Goal: Transaction & Acquisition: Purchase product/service

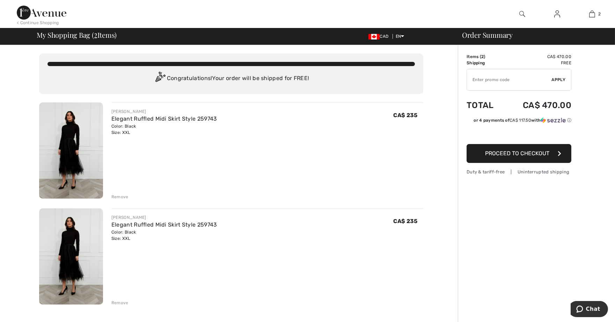
drag, startPoint x: 118, startPoint y: 261, endPoint x: 470, endPoint y: 57, distance: 407.3
click at [470, 57] on td "Items ( 2 )" at bounding box center [485, 56] width 37 height 6
click at [201, 116] on link "Elegant Ruffled Midi Skirt Style 259743" at bounding box center [164, 118] width 106 height 7
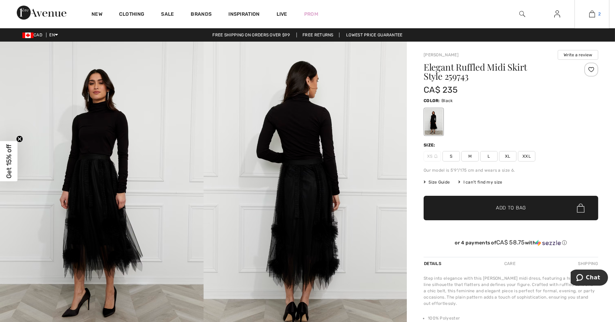
drag, startPoint x: 0, startPoint y: 0, endPoint x: 593, endPoint y: 11, distance: 592.7
click at [593, 11] on img at bounding box center [592, 14] width 6 height 8
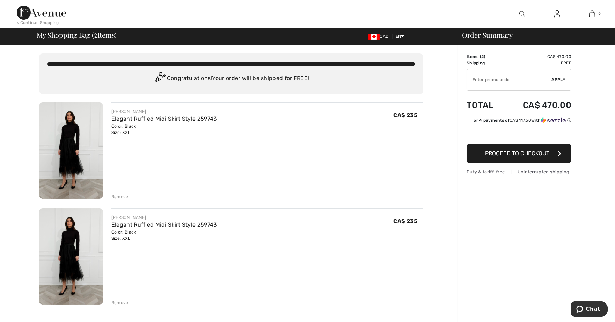
drag, startPoint x: 403, startPoint y: 113, endPoint x: 362, endPoint y: 137, distance: 47.0
click at [362, 137] on div "FRANK LYMAN Elegant Ruffled Midi Skirt Style 259743 Color: Black Size: XXL Fina…" at bounding box center [267, 150] width 312 height 97
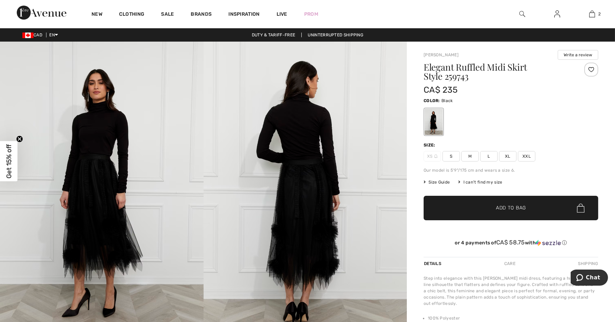
click at [527, 155] on span "XXL" at bounding box center [526, 156] width 17 height 10
click at [520, 210] on span "Add to Bag" at bounding box center [511, 207] width 30 height 7
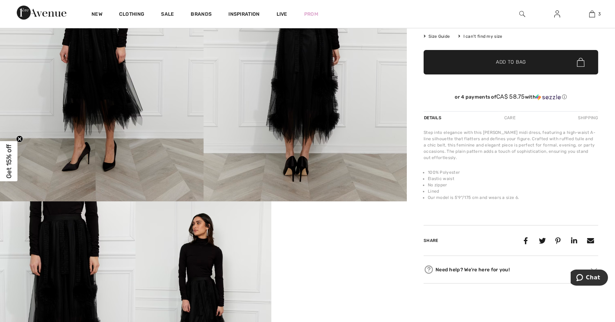
scroll to position [194, 0]
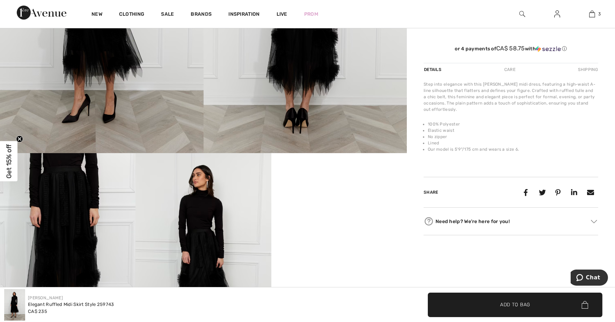
click at [542, 306] on span "✔ Added to Bag Add to Bag" at bounding box center [515, 304] width 175 height 24
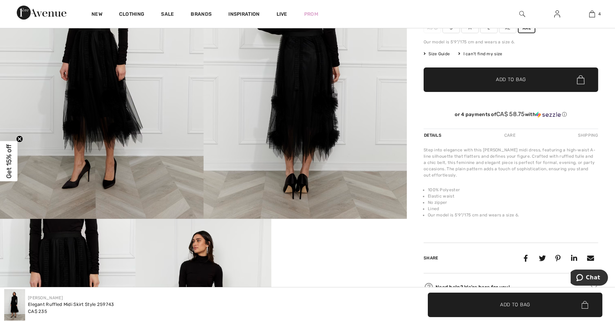
scroll to position [78, 0]
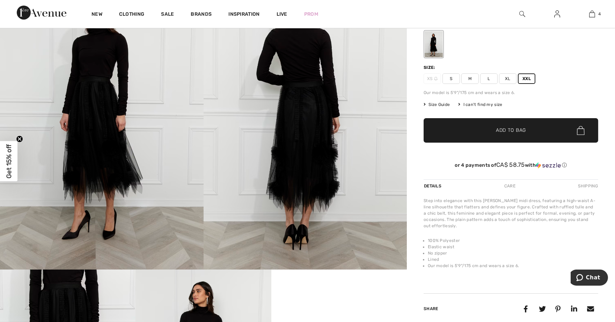
click at [512, 134] on span "Add to Bag" at bounding box center [511, 130] width 30 height 7
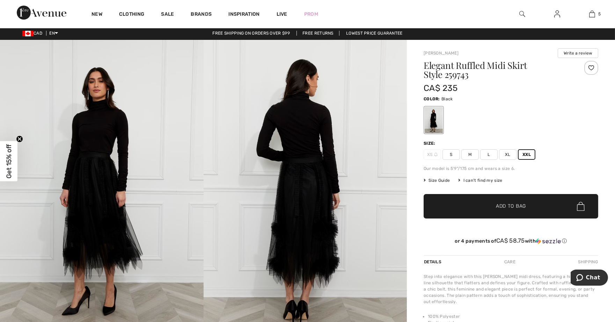
scroll to position [0, 0]
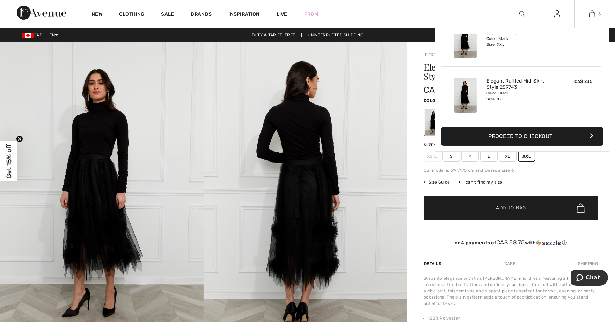
click at [595, 12] on img at bounding box center [592, 14] width 6 height 8
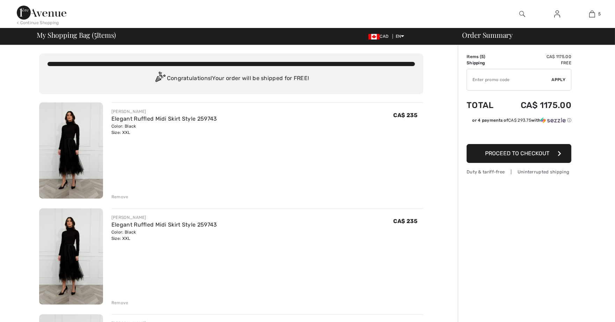
checkbox input "true"
drag, startPoint x: 76, startPoint y: 170, endPoint x: 267, endPoint y: 186, distance: 191.3
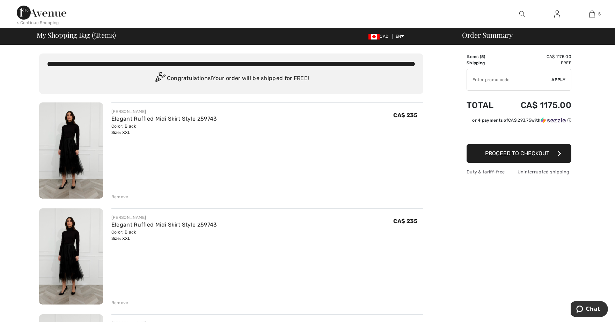
click at [267, 186] on div "[PERSON_NAME] Elegant Ruffled Midi Skirt Style 259743 Color: Black Size: XXL Fi…" at bounding box center [267, 150] width 312 height 97
click at [472, 57] on td "Items ( 5 )" at bounding box center [485, 56] width 36 height 6
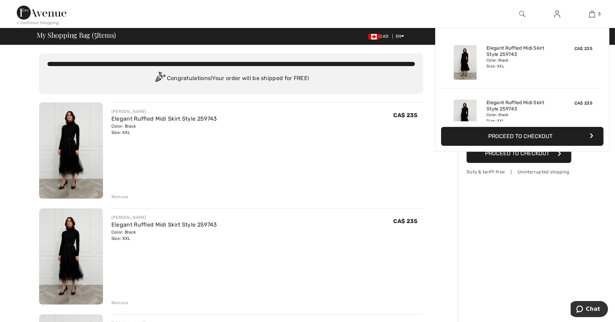
drag, startPoint x: 595, startPoint y: 16, endPoint x: 379, endPoint y: 127, distance: 242.6
click at [379, 127] on div "FRANK LYMAN Elegant Ruffled Midi Skirt Style 259743 Color: Black Size: XXL Fina…" at bounding box center [267, 121] width 312 height 27
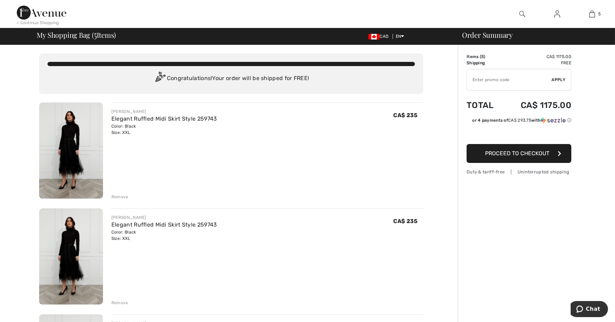
click at [470, 36] on div "Order Summary" at bounding box center [532, 34] width 157 height 7
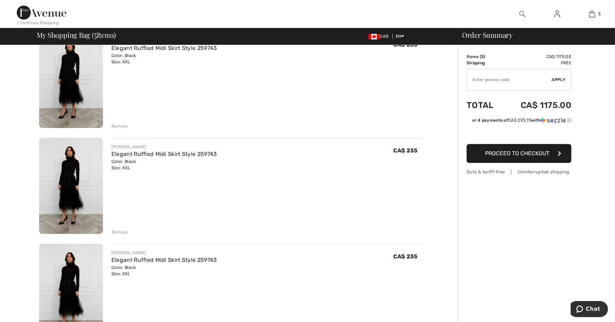
scroll to position [78, 0]
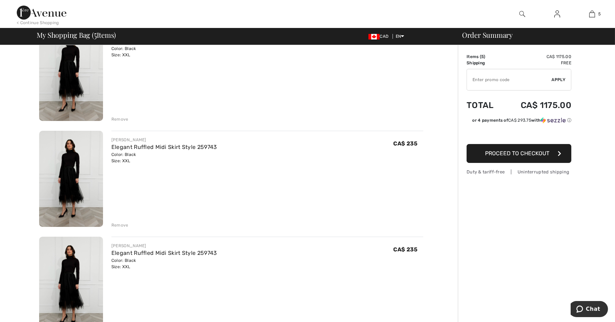
click at [498, 152] on span "Proceed to Checkout" at bounding box center [517, 153] width 64 height 7
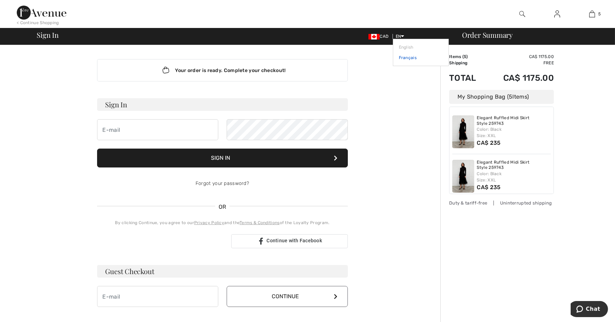
click at [405, 57] on link "Français" at bounding box center [421, 57] width 44 height 10
drag, startPoint x: 593, startPoint y: 15, endPoint x: 416, endPoint y: 101, distance: 197.1
click at [416, 101] on div "Your order is ready. Complete your checkout! Sign In Sign In Forgot your passwo…" at bounding box center [222, 245] width 436 height 400
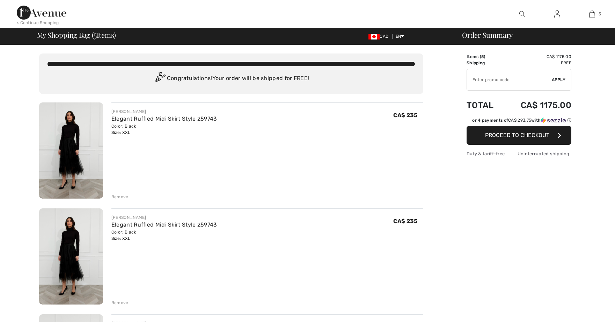
scroll to position [78, 0]
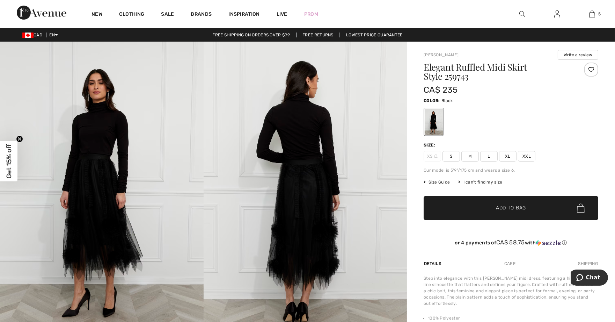
drag, startPoint x: 107, startPoint y: 142, endPoint x: 439, endPoint y: 116, distance: 333.9
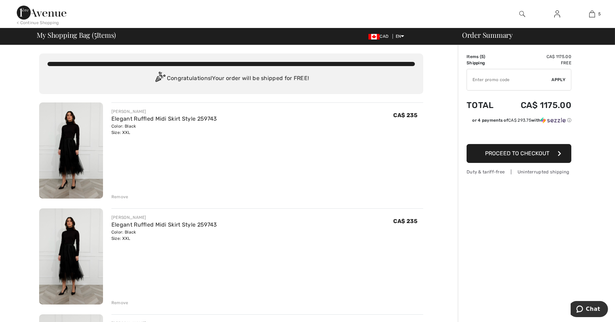
drag, startPoint x: 134, startPoint y: 119, endPoint x: 351, endPoint y: 124, distance: 217.6
click at [378, 123] on div "[PERSON_NAME] Elegant Ruffled Midi Skirt Style 259743 Color: Black Size: XXL Fi…" at bounding box center [267, 121] width 312 height 27
drag, startPoint x: 592, startPoint y: 15, endPoint x: 337, endPoint y: 140, distance: 284.9
click at [337, 140] on div "[PERSON_NAME] Elegant Ruffled Midi Skirt Style 259743 Color: Black Size: XXL Fi…" at bounding box center [267, 150] width 312 height 97
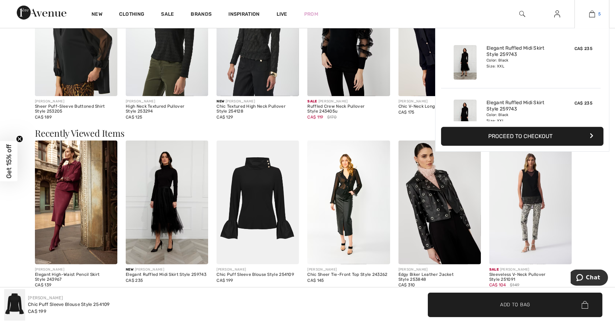
click at [596, 15] on link "5" at bounding box center [592, 14] width 34 height 8
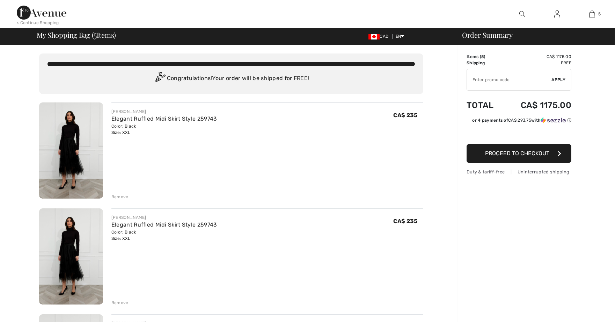
click at [545, 103] on td "CA$ 1175.00" at bounding box center [537, 105] width 68 height 24
click at [203, 117] on link "Elegant Ruffled Midi Skirt Style 259743" at bounding box center [164, 118] width 106 height 7
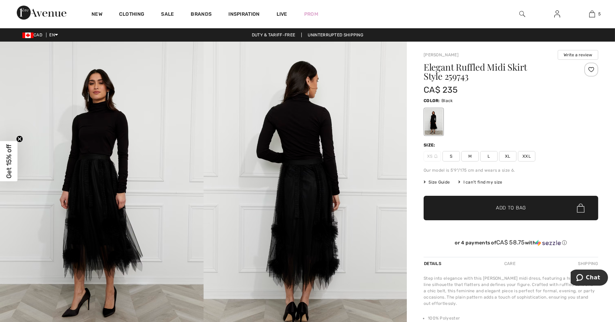
drag, startPoint x: 0, startPoint y: 0, endPoint x: 173, endPoint y: 127, distance: 214.8
click at [173, 127] on img at bounding box center [102, 194] width 204 height 305
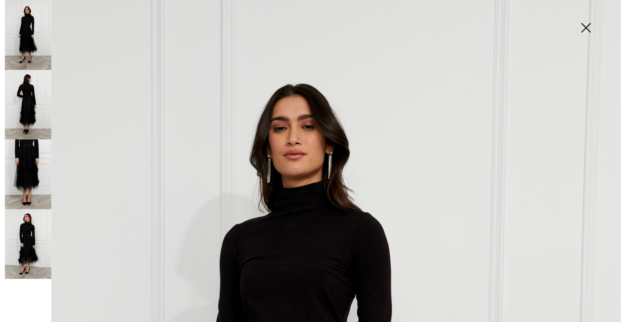
drag, startPoint x: 18, startPoint y: 303, endPoint x: 587, endPoint y: 28, distance: 632.3
click at [587, 27] on img at bounding box center [585, 28] width 35 height 36
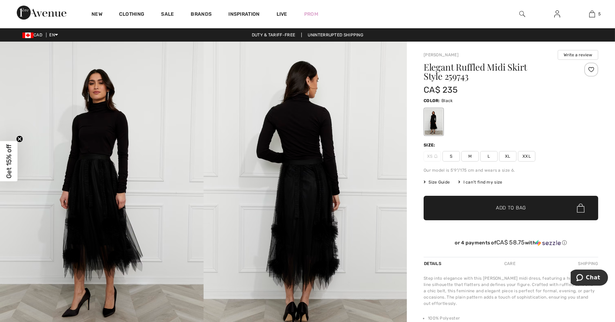
click at [581, 55] on button "Write a review" at bounding box center [578, 55] width 41 height 10
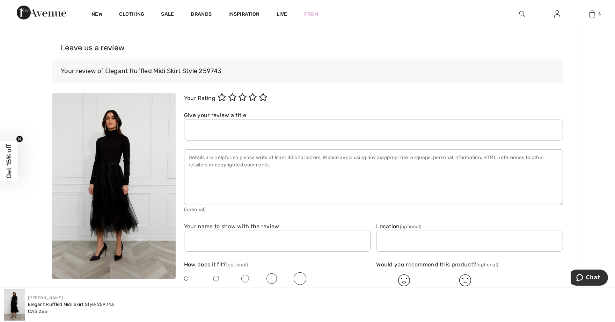
scroll to position [1062, 0]
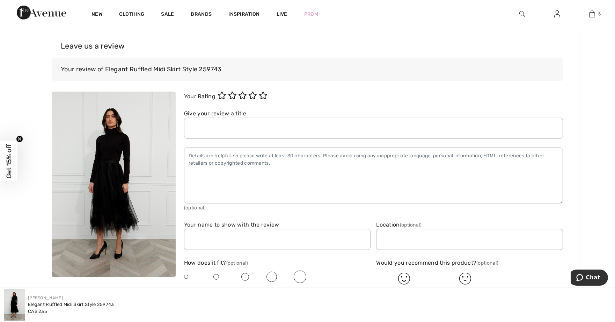
click at [20, 139] on circle "Close teaser" at bounding box center [19, 138] width 7 height 7
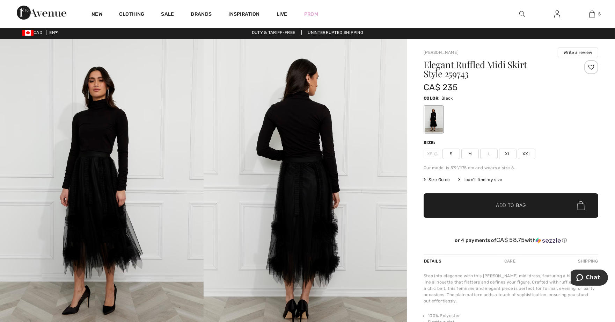
scroll to position [0, 0]
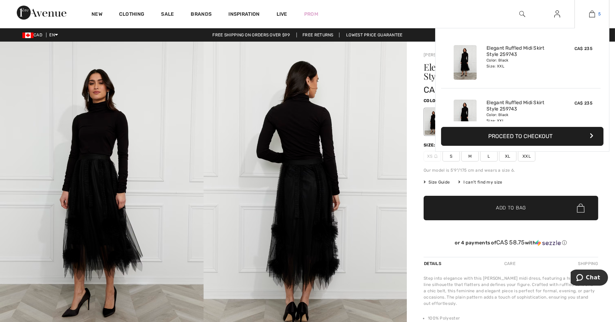
click at [591, 14] on img at bounding box center [592, 14] width 6 height 8
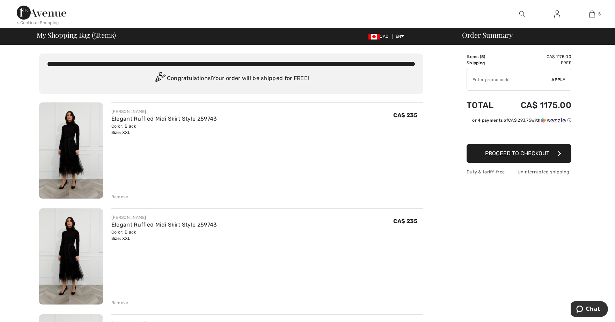
click at [55, 142] on img at bounding box center [71, 150] width 64 height 96
